Goal: Register for event/course

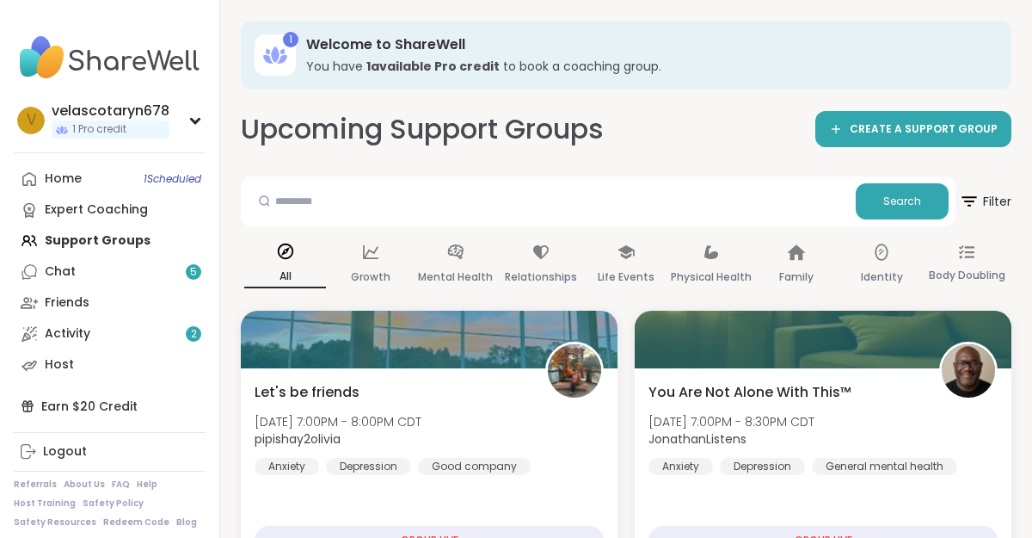
click at [130, 257] on link "Chat 5" at bounding box center [110, 271] width 192 height 31
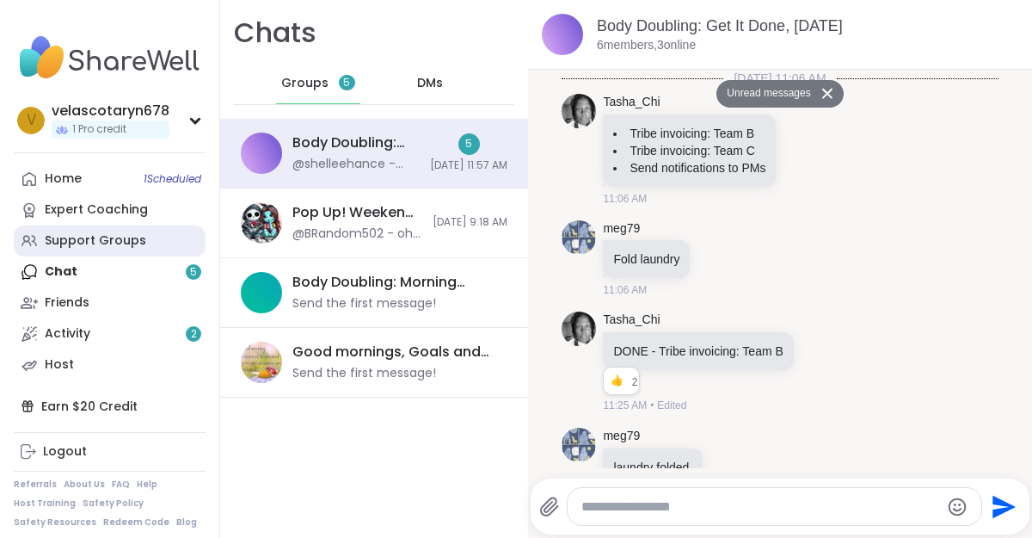
click at [108, 237] on div "Support Groups" at bounding box center [96, 240] width 102 height 17
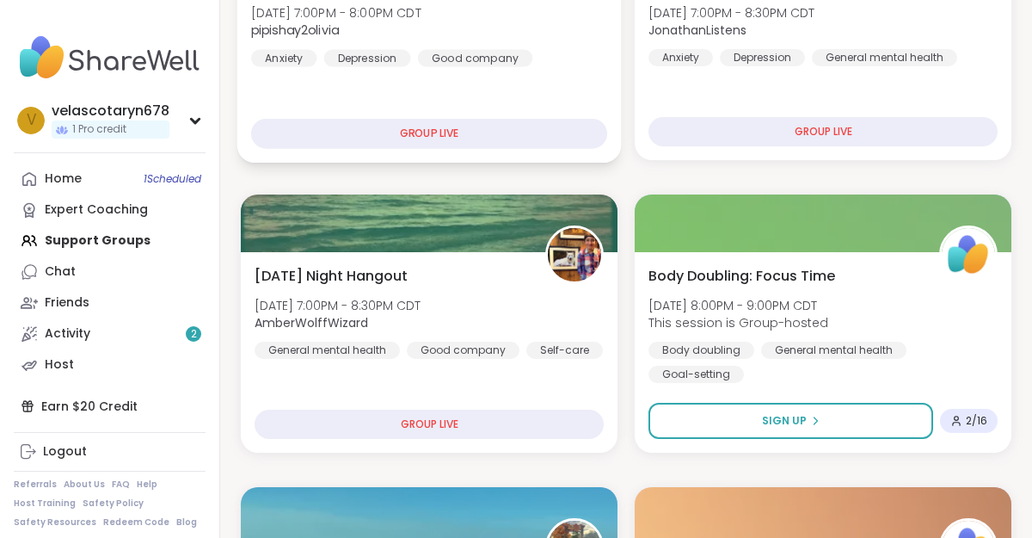
scroll to position [412, 0]
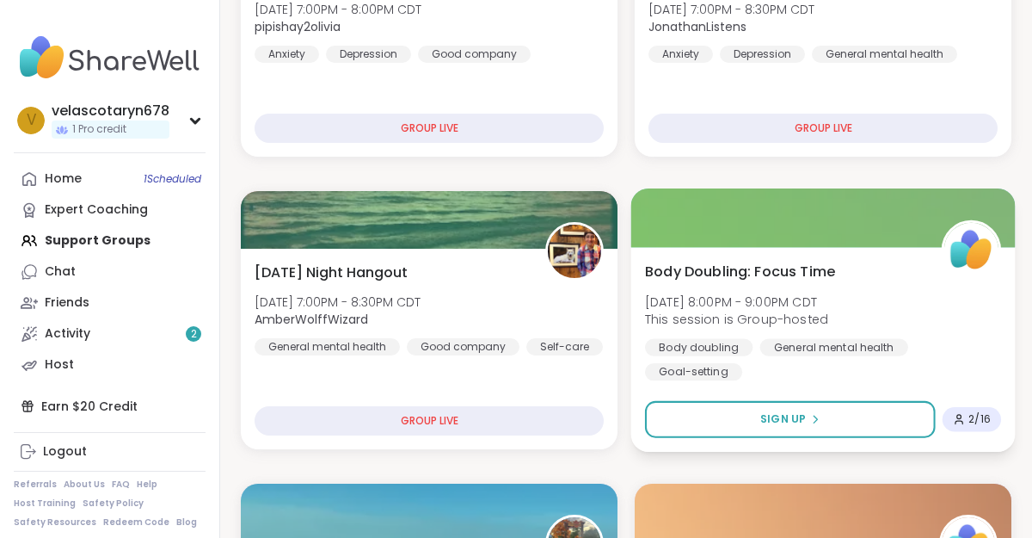
click at [703, 278] on span "Body Doubling: Focus Time" at bounding box center [740, 271] width 190 height 21
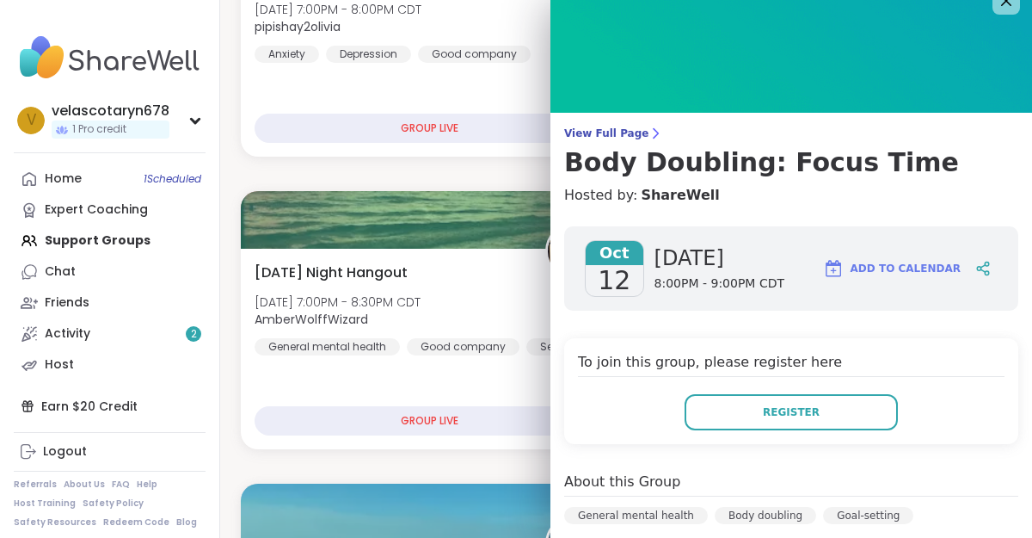
scroll to position [0, 0]
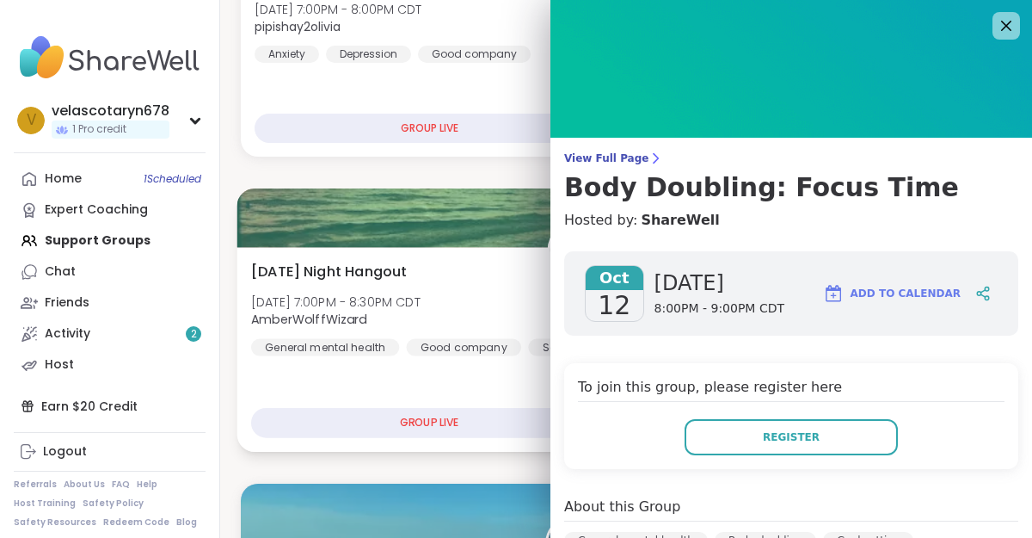
click at [519, 223] on div at bounding box center [429, 217] width 385 height 59
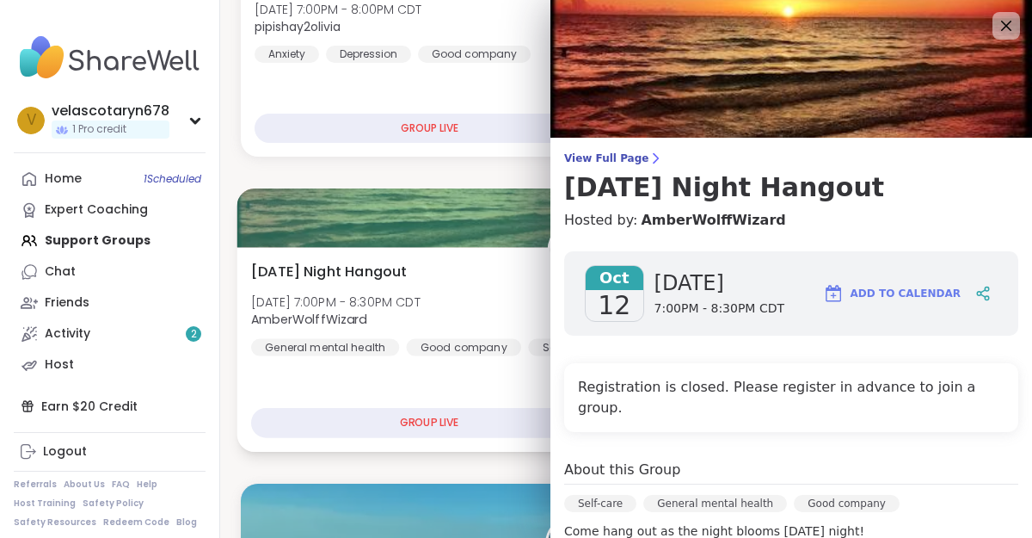
click at [482, 190] on div at bounding box center [429, 217] width 385 height 59
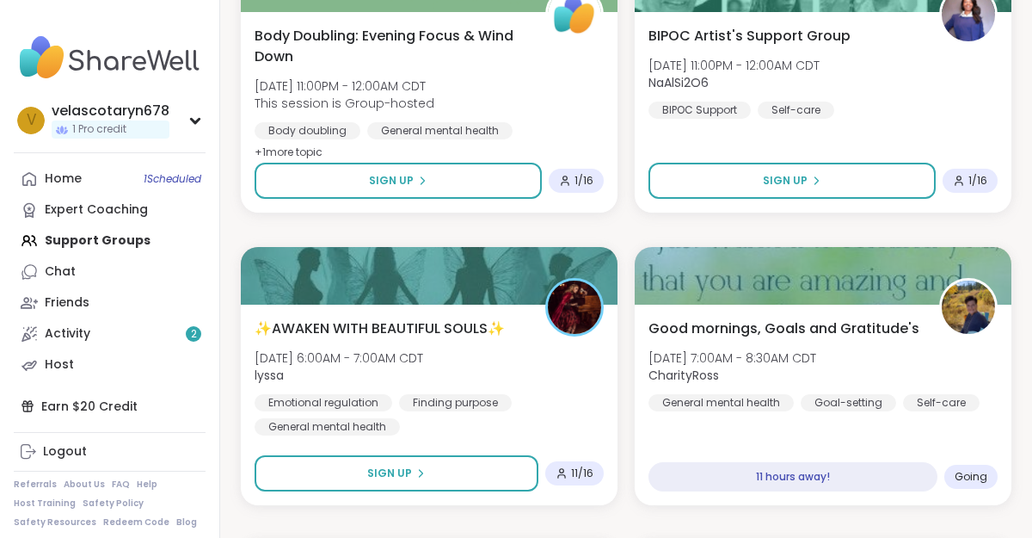
scroll to position [2695, 0]
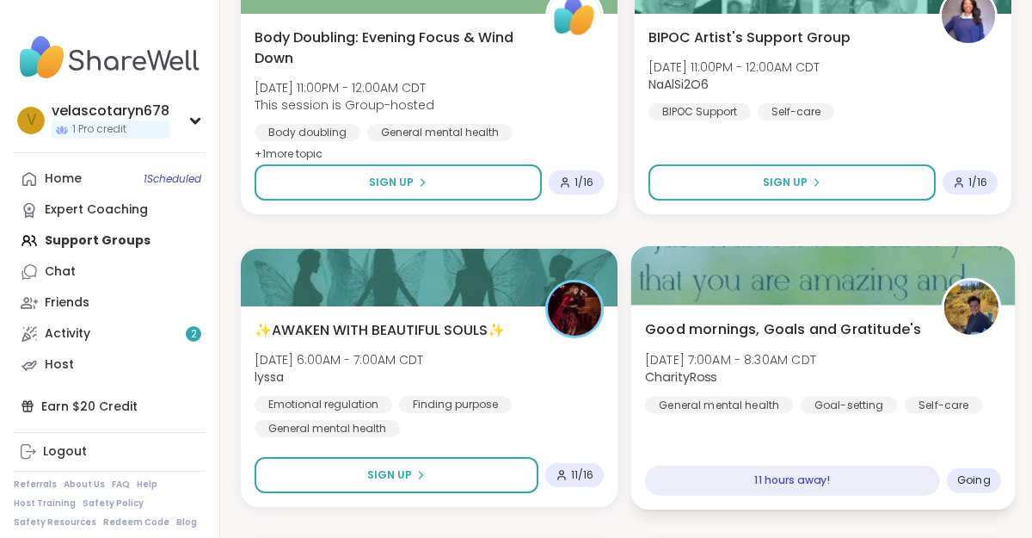
click at [661, 337] on span "Good mornings, Goals and Gratitude's" at bounding box center [783, 328] width 276 height 21
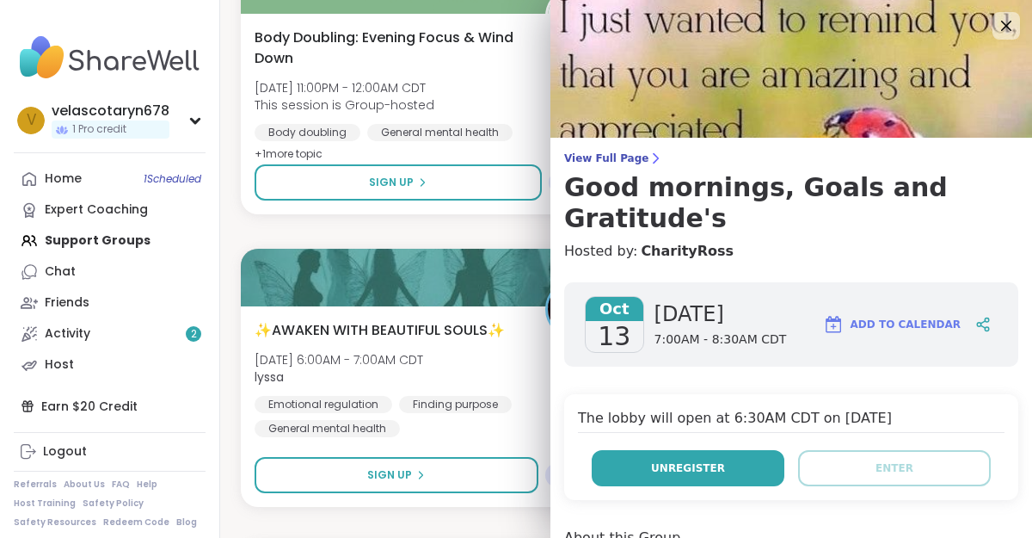
click at [676, 460] on span "Unregister" at bounding box center [688, 467] width 74 height 15
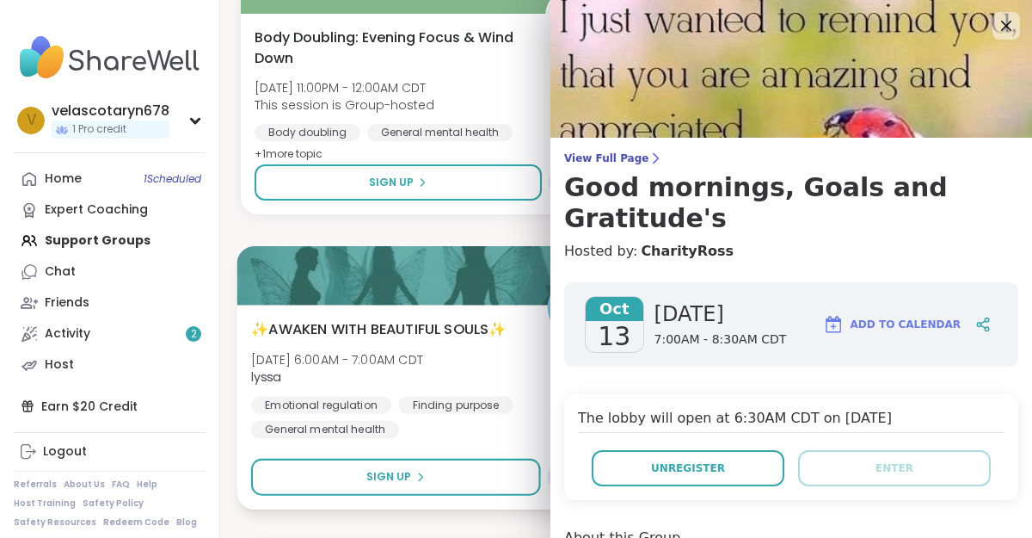
click at [475, 327] on span "✨AWAKEN WITH BEAUTIFUL SOULS✨" at bounding box center [379, 328] width 256 height 21
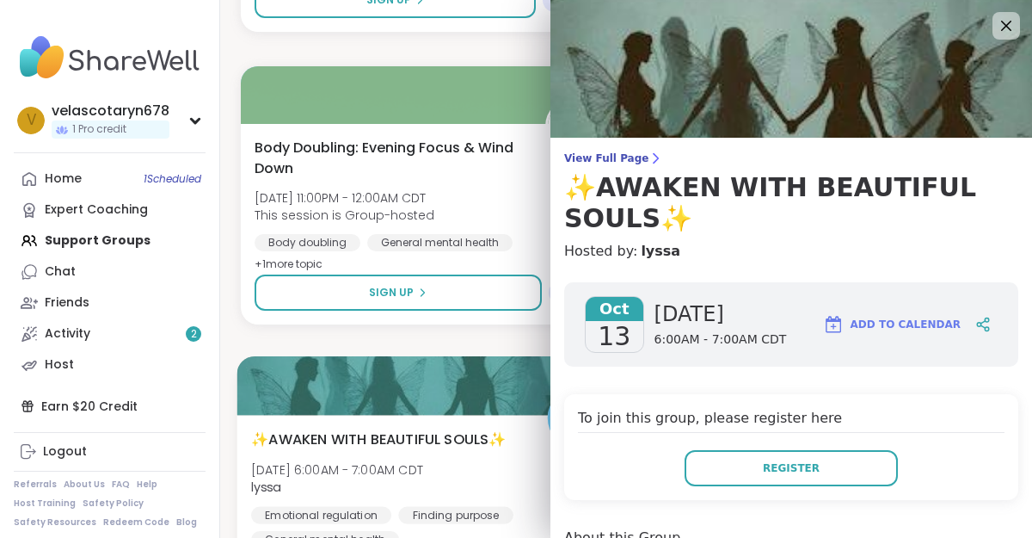
scroll to position [2573, 0]
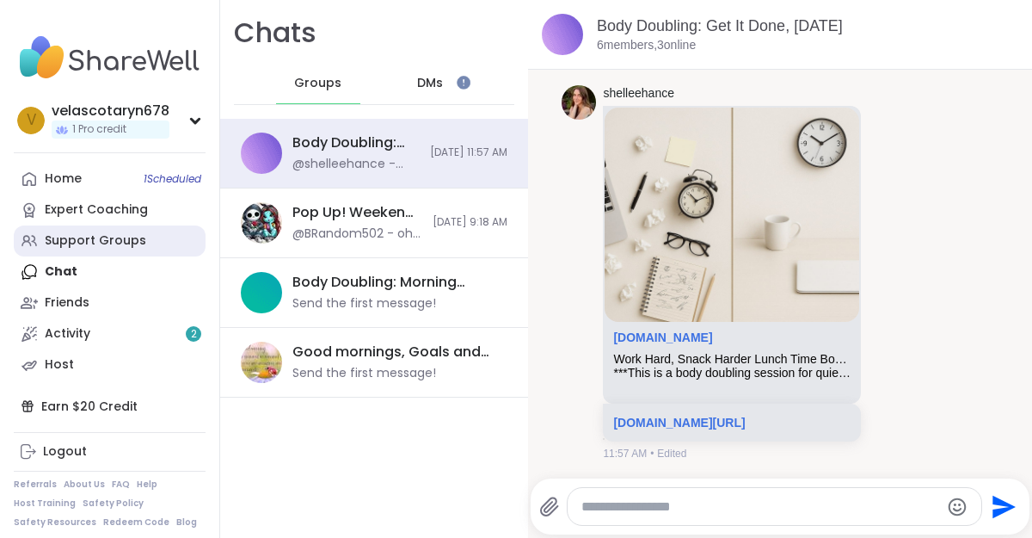
click at [151, 234] on link "Support Groups" at bounding box center [110, 240] width 192 height 31
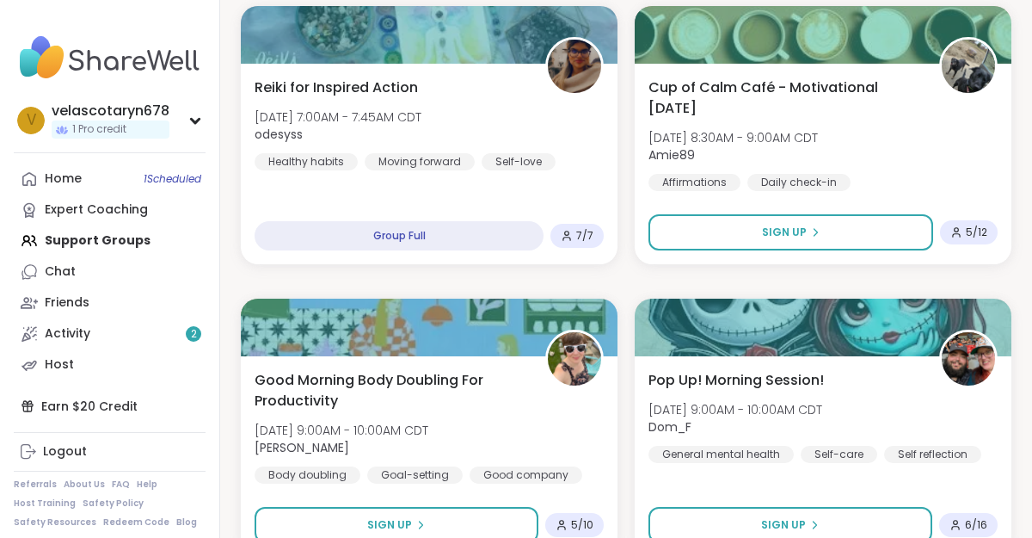
scroll to position [3230, 0]
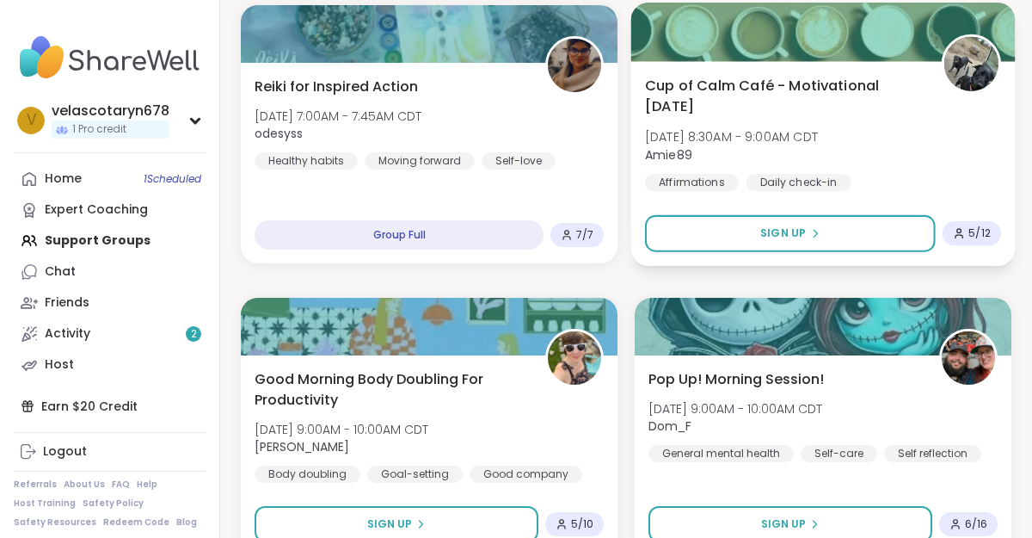
click at [728, 146] on span "Amie89" at bounding box center [731, 153] width 173 height 17
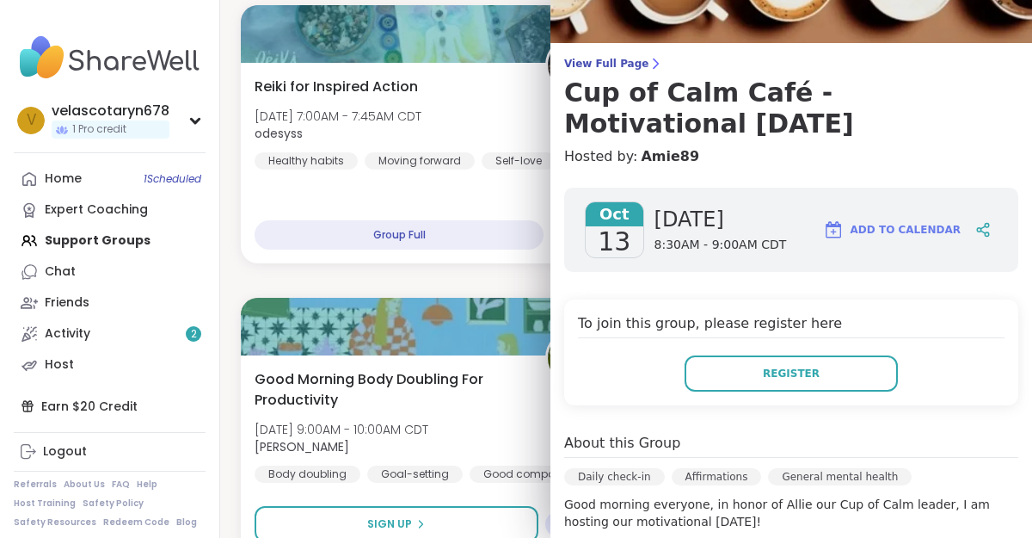
scroll to position [95, 0]
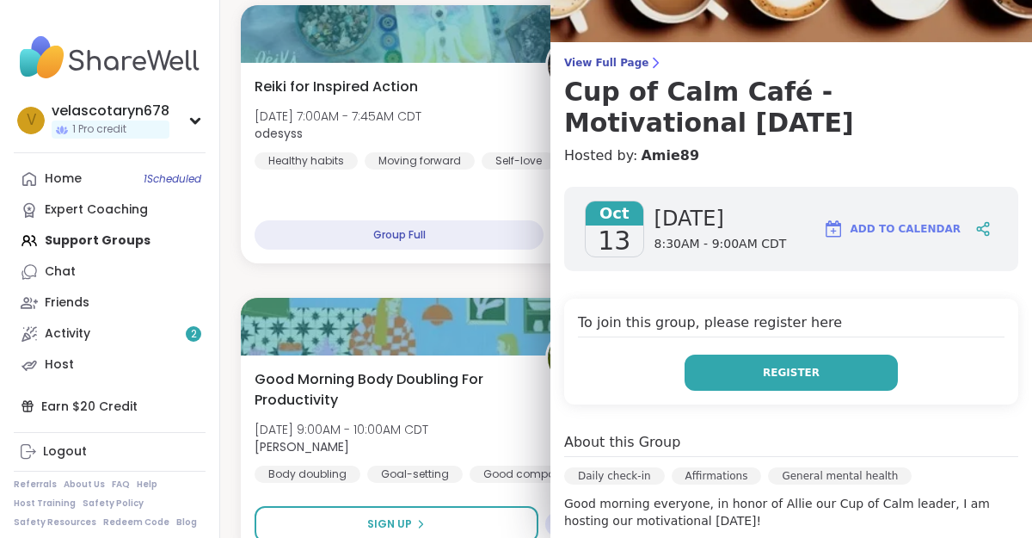
click at [718, 380] on button "Register" at bounding box center [791, 372] width 213 height 36
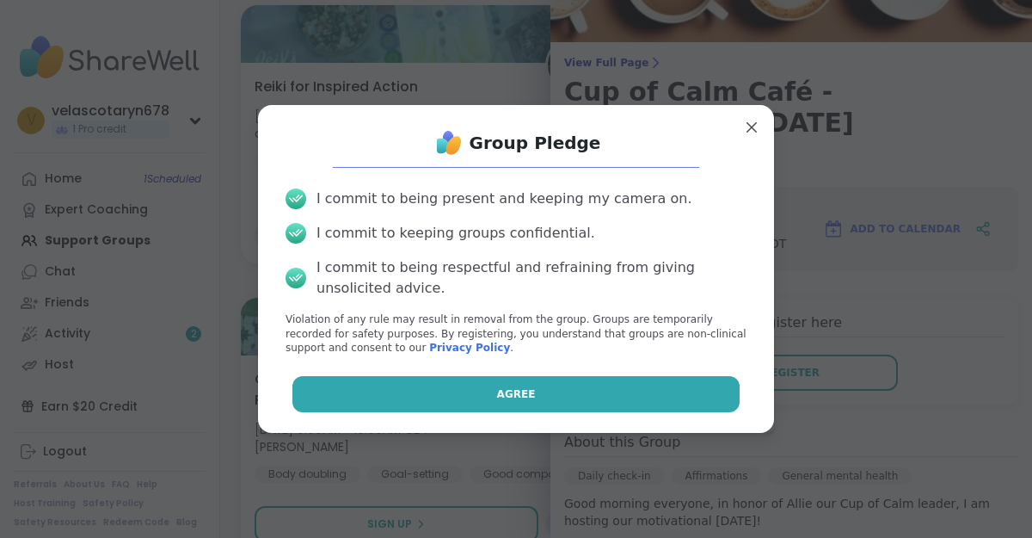
click at [680, 397] on button "Agree" at bounding box center [517, 394] width 448 height 36
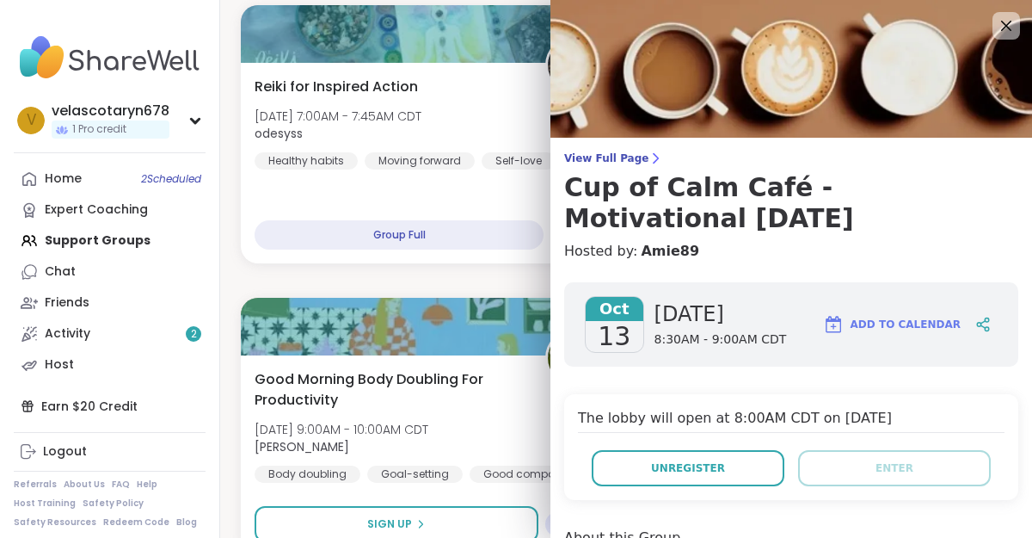
scroll to position [11, 0]
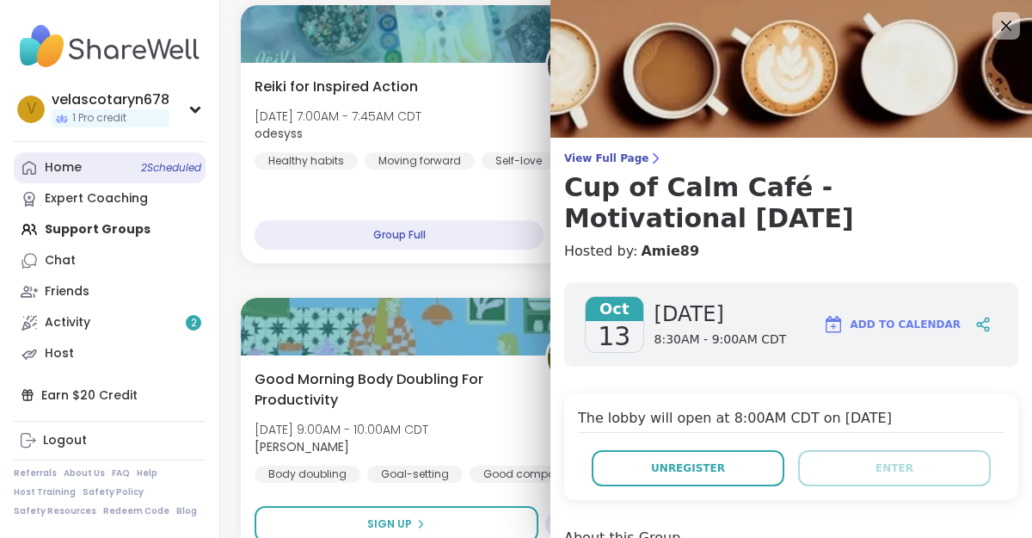
click at [167, 169] on span "2 Scheduled" at bounding box center [171, 168] width 60 height 14
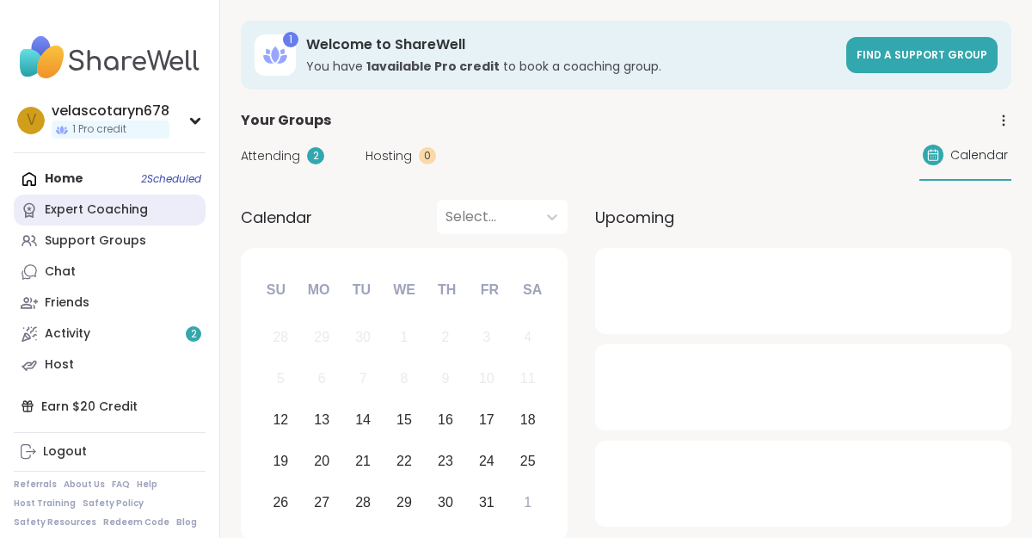
click at [195, 197] on link "Expert Coaching" at bounding box center [110, 209] width 192 height 31
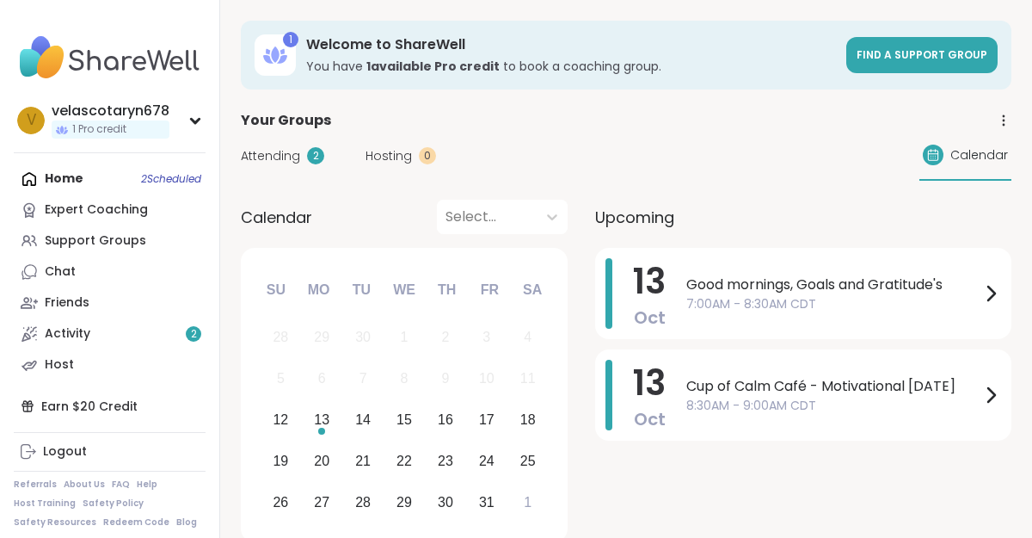
click at [293, 151] on span "Attending" at bounding box center [270, 156] width 59 height 18
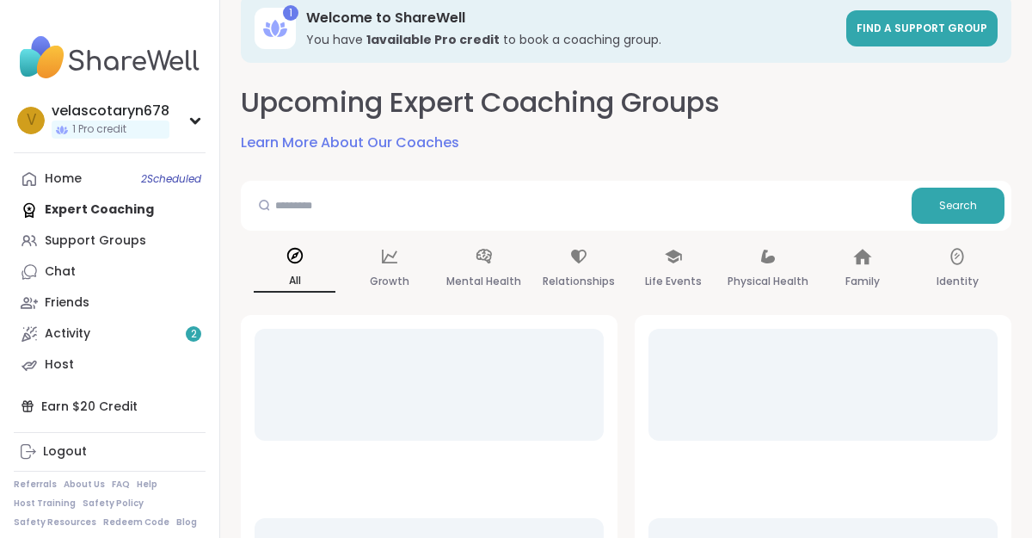
scroll to position [28, 0]
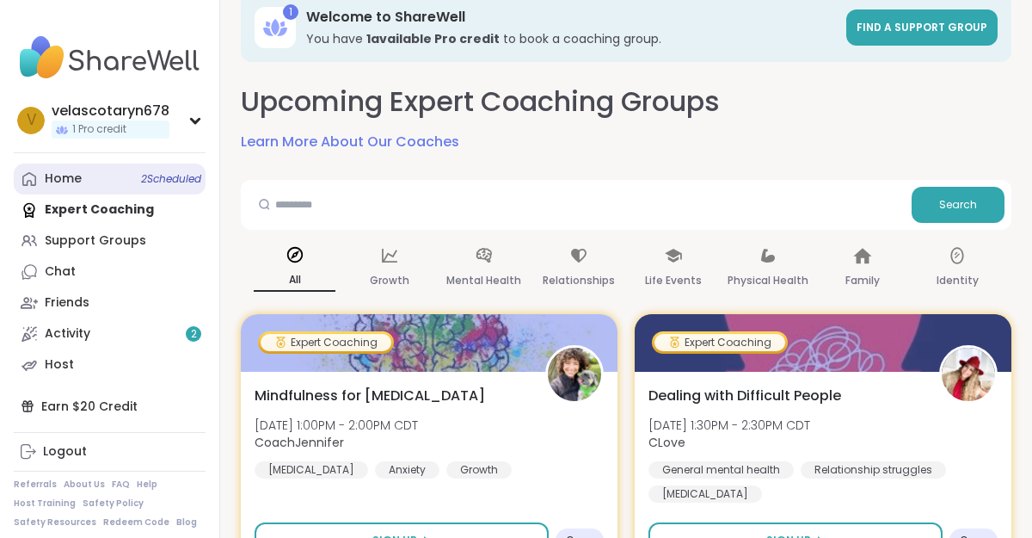
click at [181, 173] on span "2 Scheduled" at bounding box center [171, 179] width 60 height 14
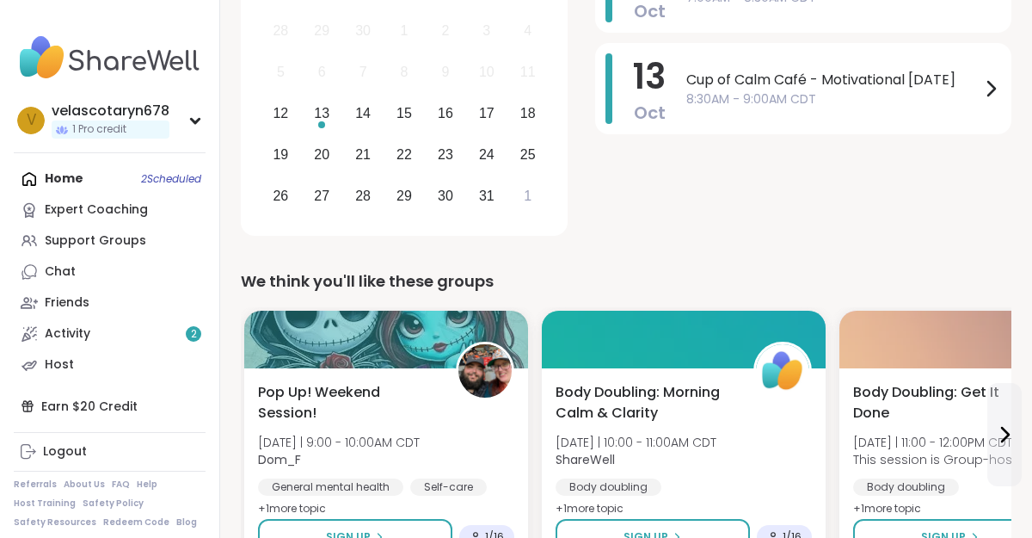
scroll to position [311, 0]
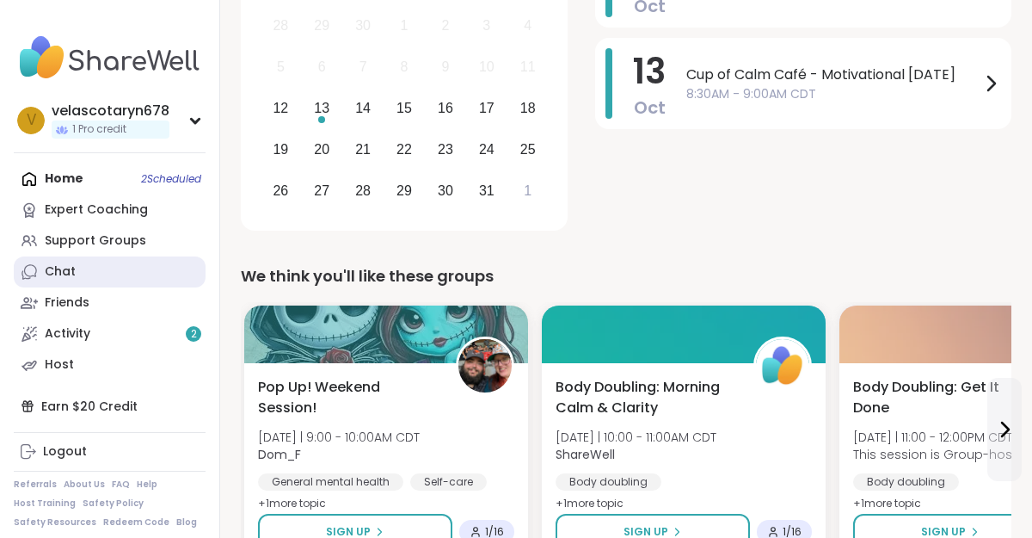
click at [114, 257] on link "Chat" at bounding box center [110, 271] width 192 height 31
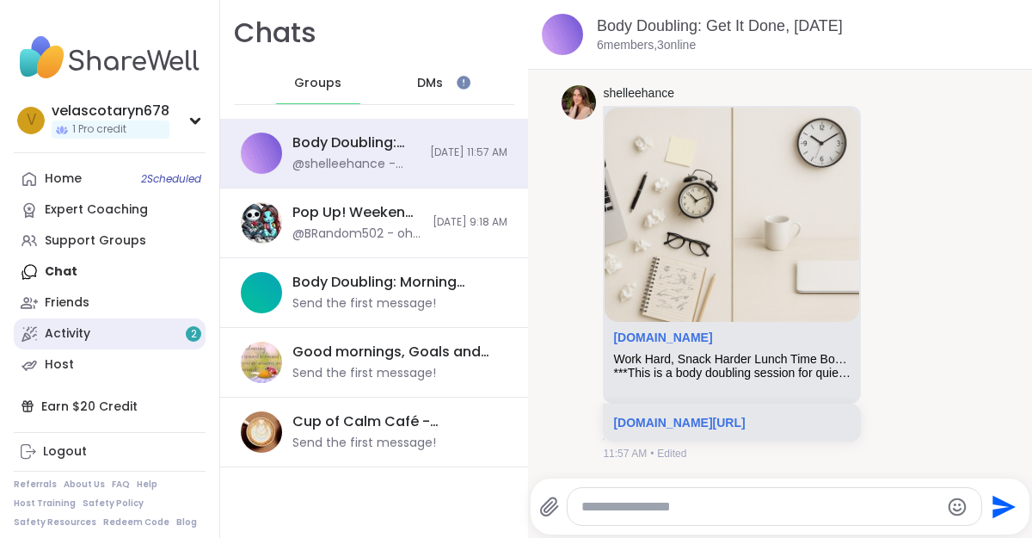
click at [95, 334] on link "Activity 2" at bounding box center [110, 333] width 192 height 31
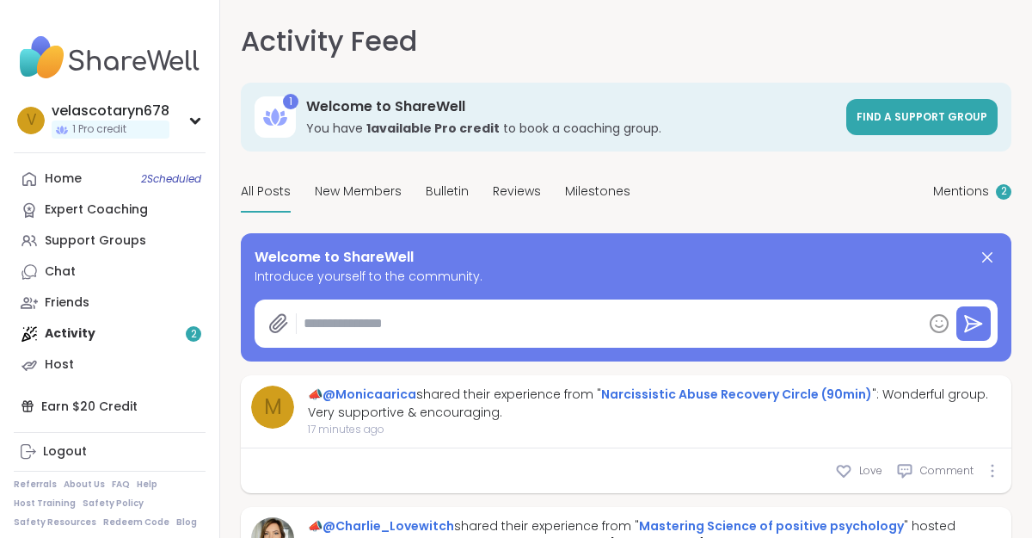
type textarea "*"
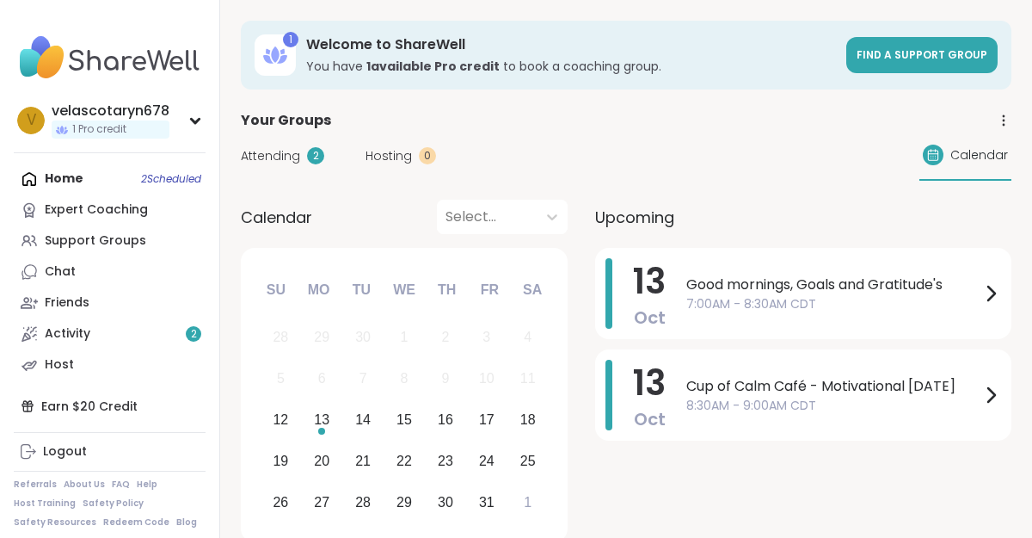
click at [301, 149] on div "Attending 2" at bounding box center [282, 156] width 83 height 18
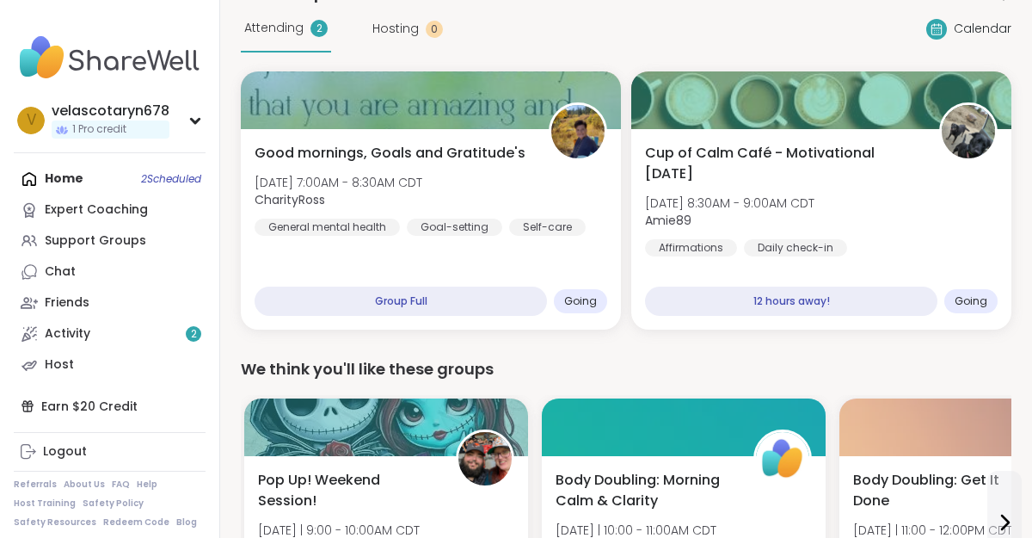
scroll to position [126, 0]
